Goal: Task Accomplishment & Management: Use online tool/utility

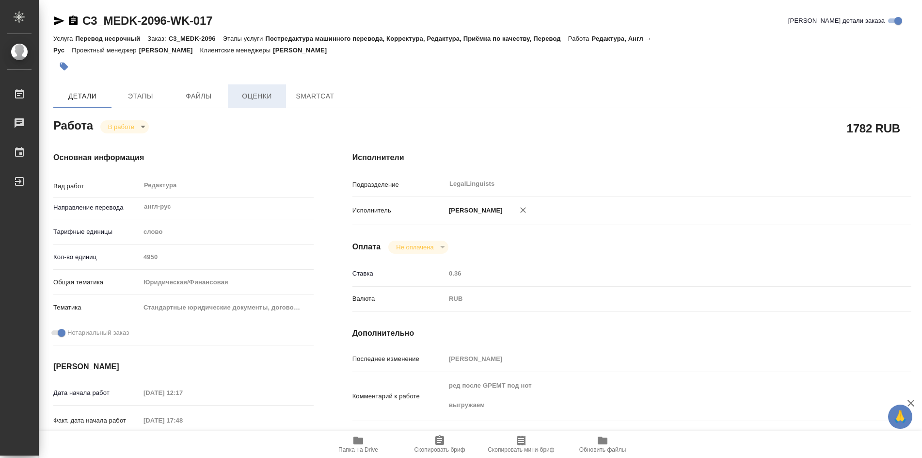
type textarea "x"
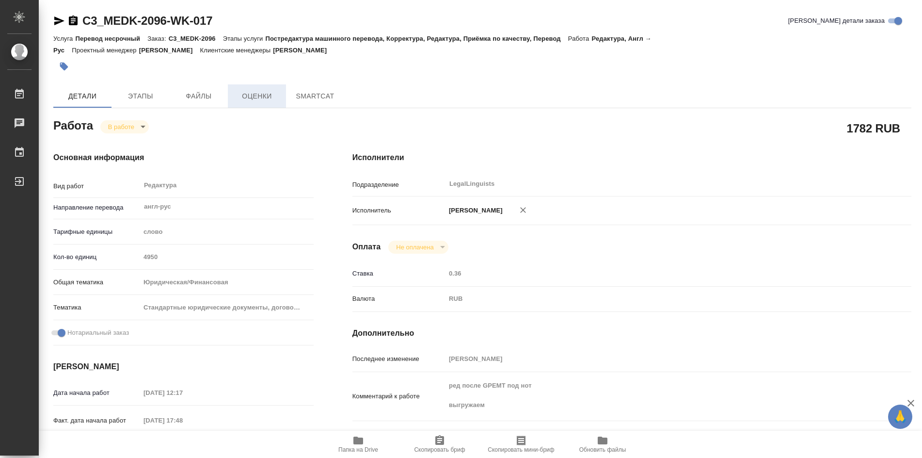
type textarea "x"
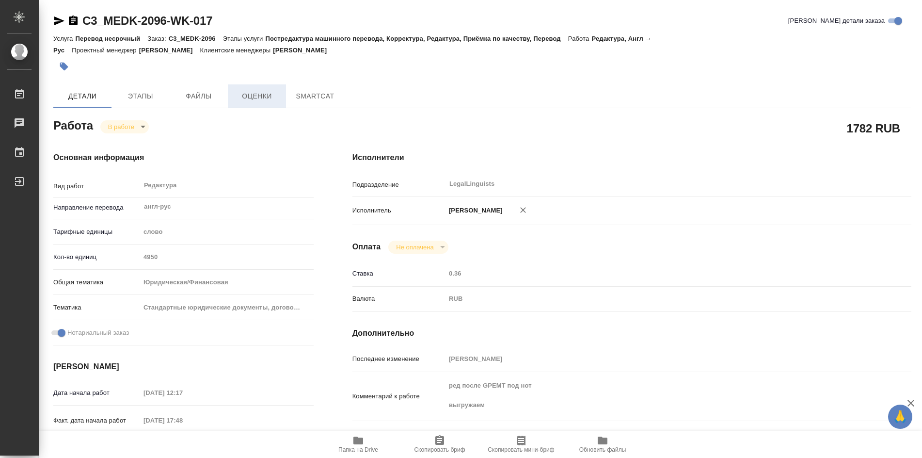
type textarea "x"
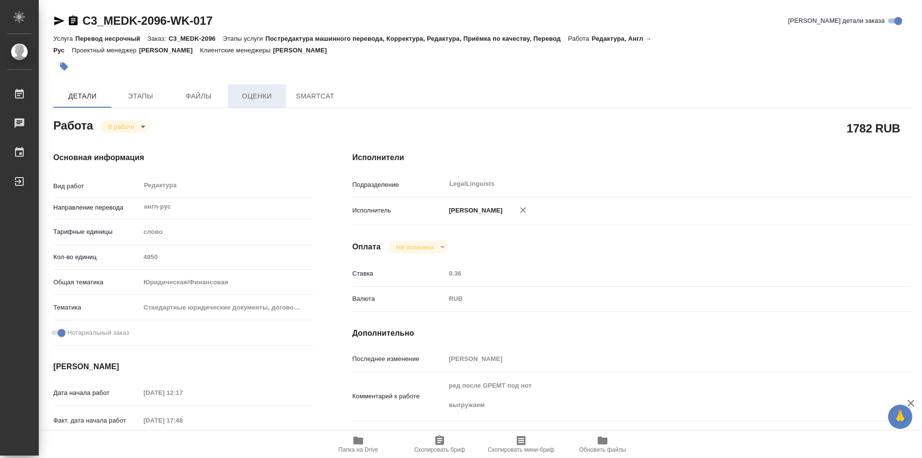
type textarea "x"
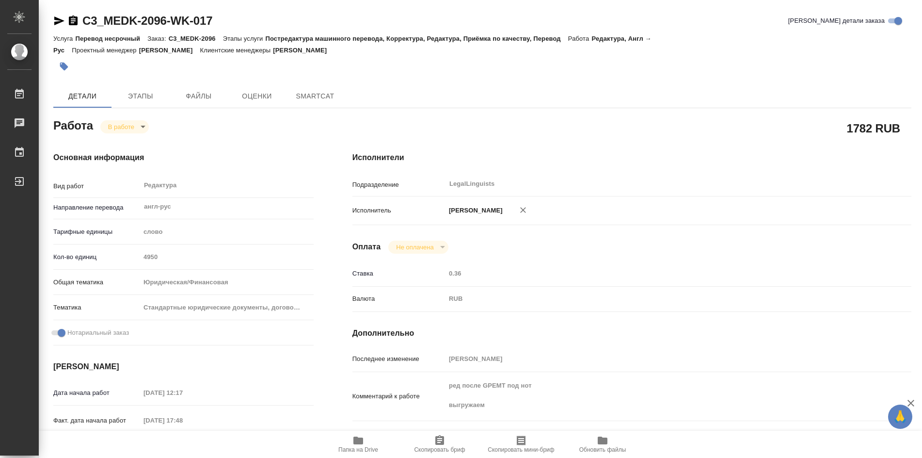
type textarea "x"
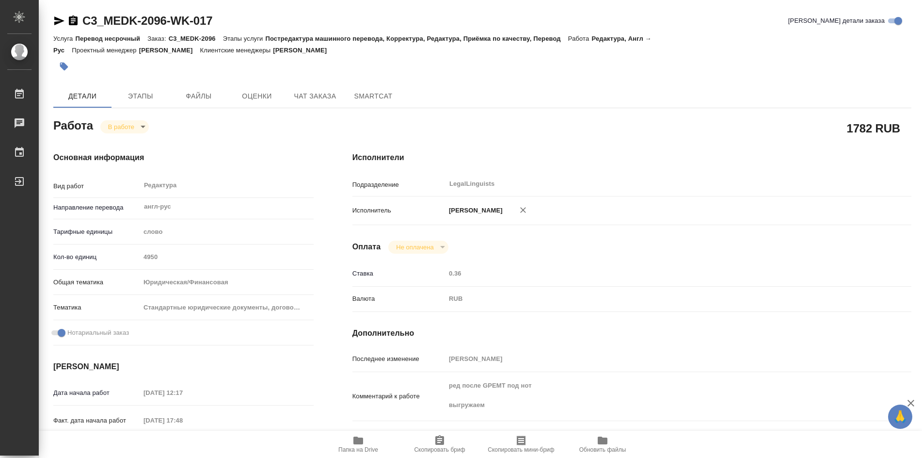
type textarea "x"
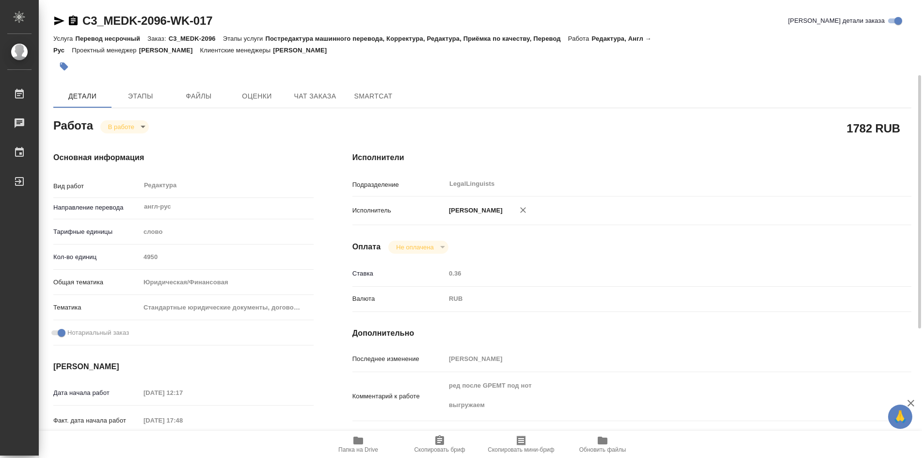
scroll to position [48, 0]
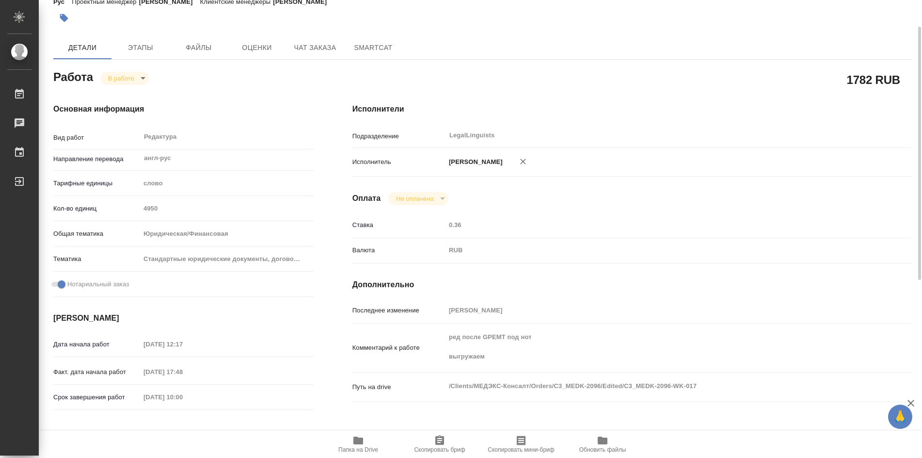
type textarea "x"
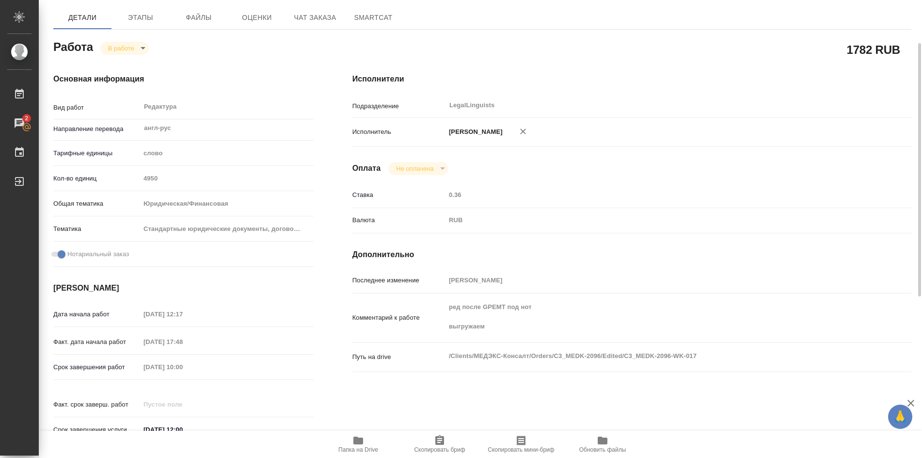
scroll to position [0, 0]
